Goal: Task Accomplishment & Management: Use online tool/utility

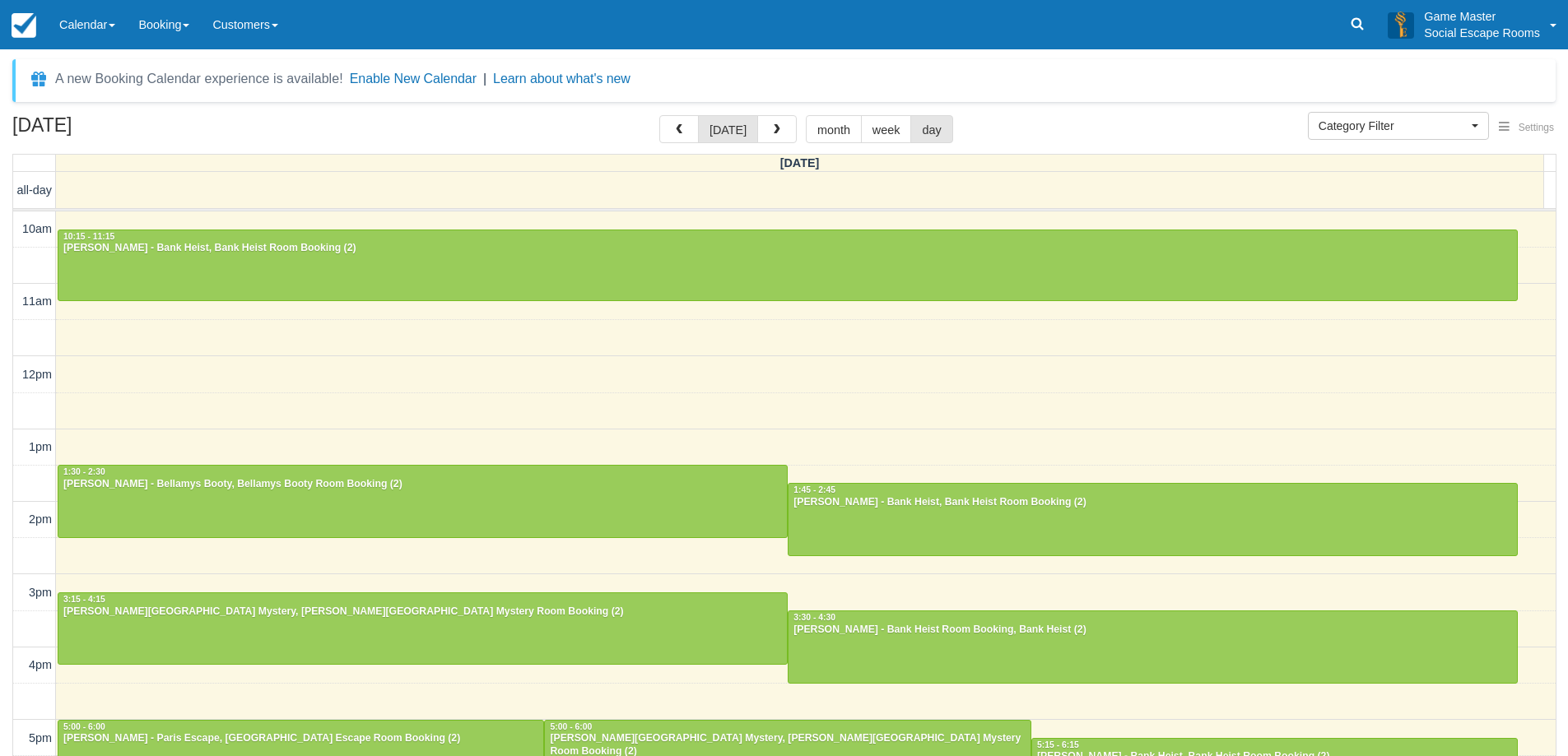
select select
click at [1073, 289] on div at bounding box center [787, 266] width 1458 height 71
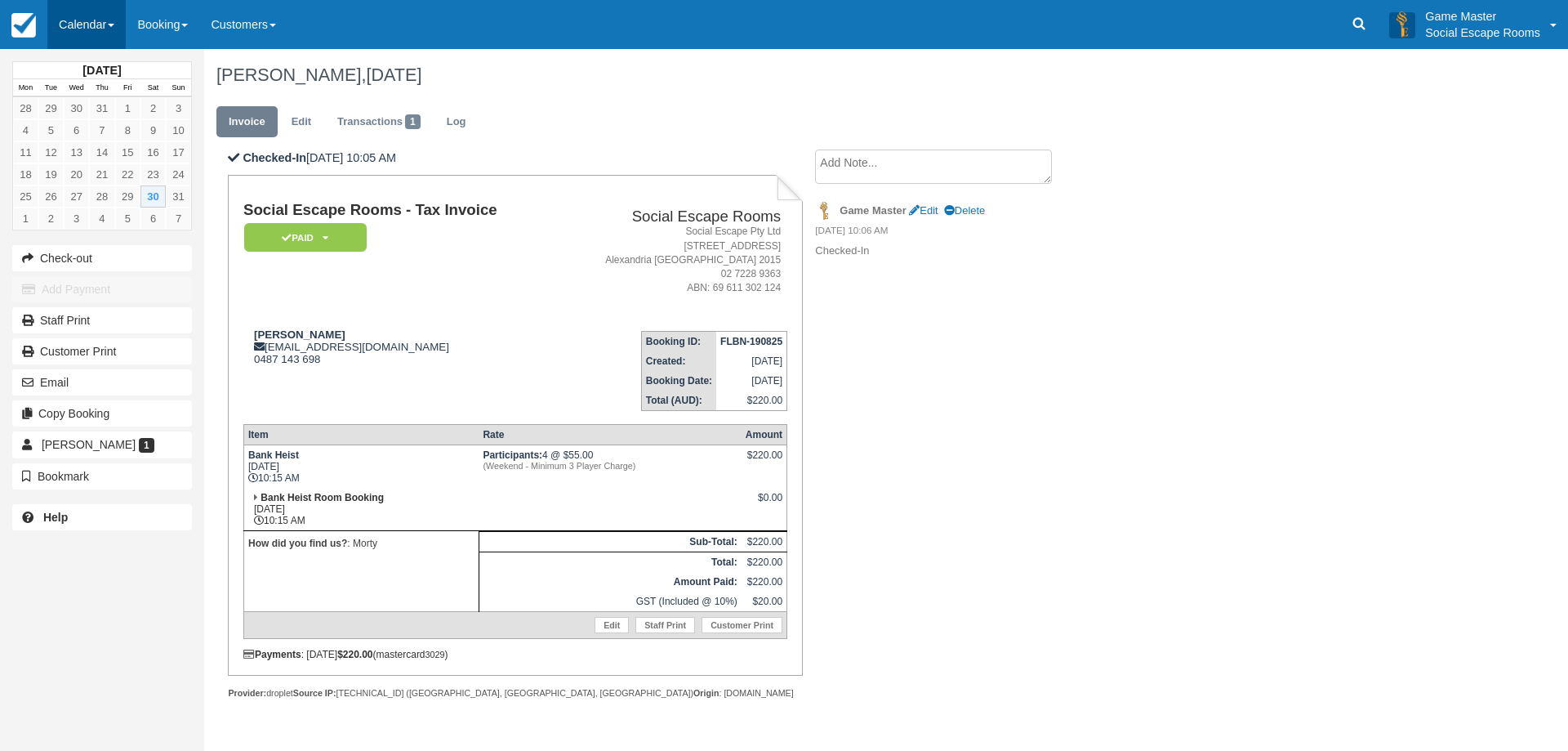
click at [69, 23] on link "Calendar" at bounding box center [86, 24] width 78 height 49
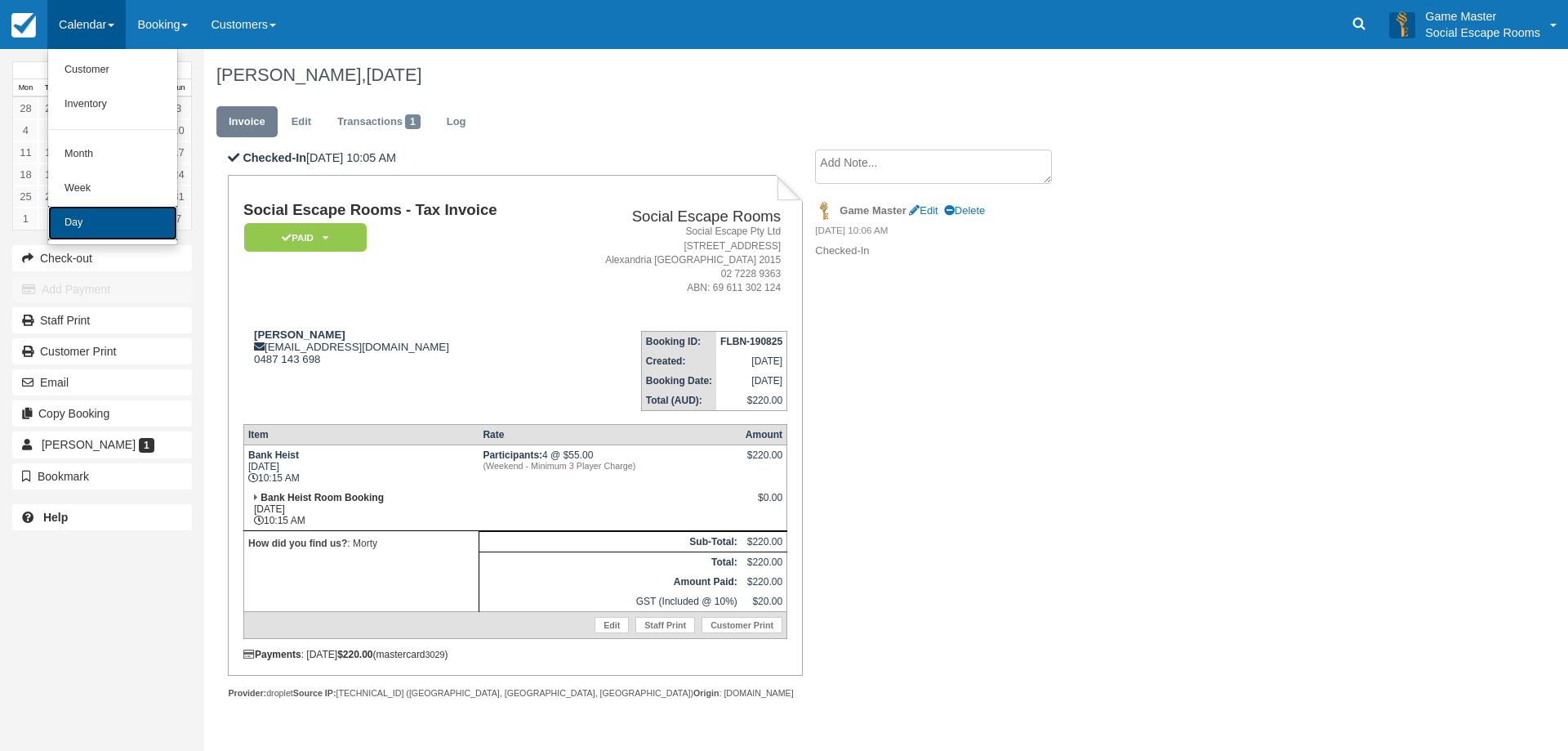
click at [93, 226] on link "Day" at bounding box center [112, 223] width 129 height 34
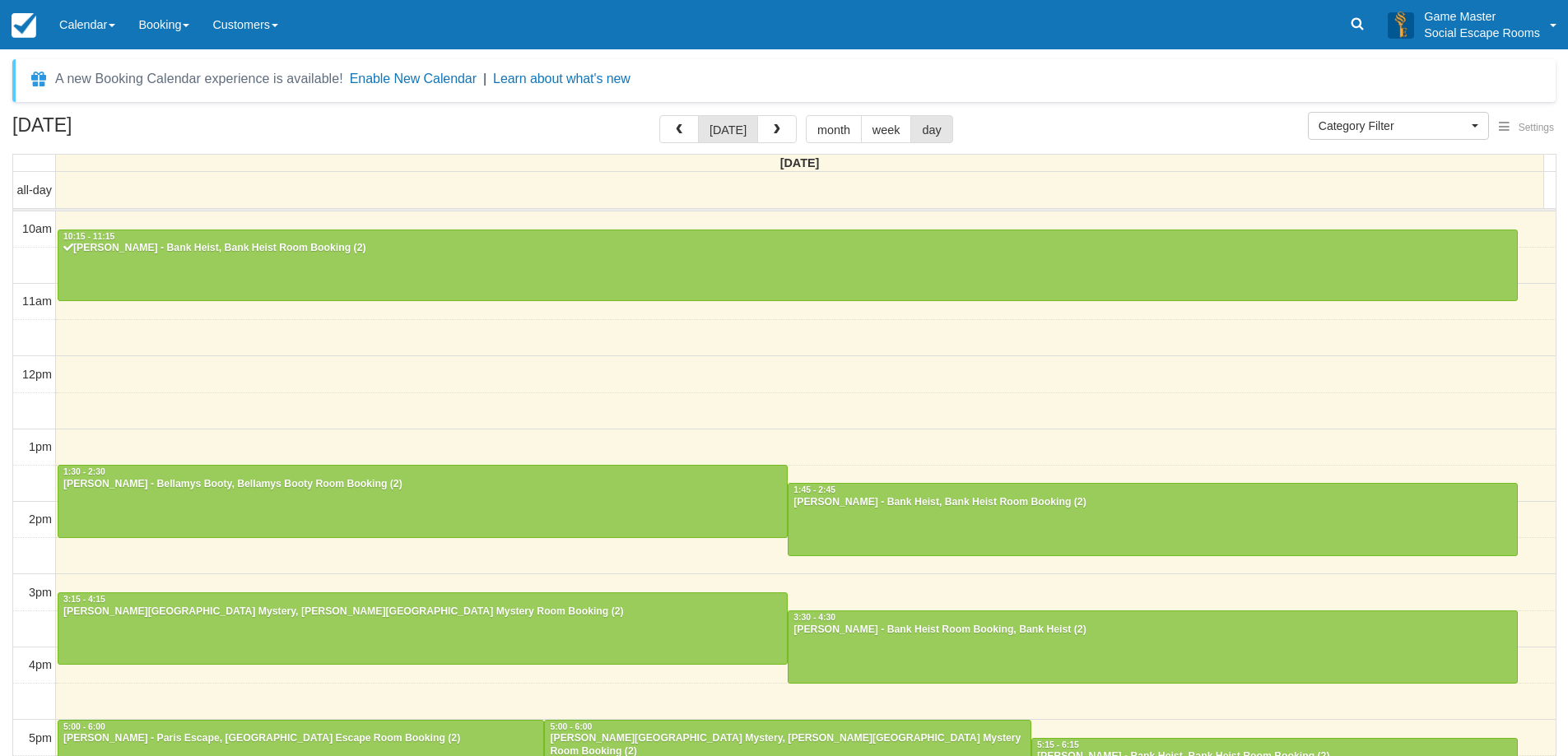
select select
